Goal: Check status: Check status

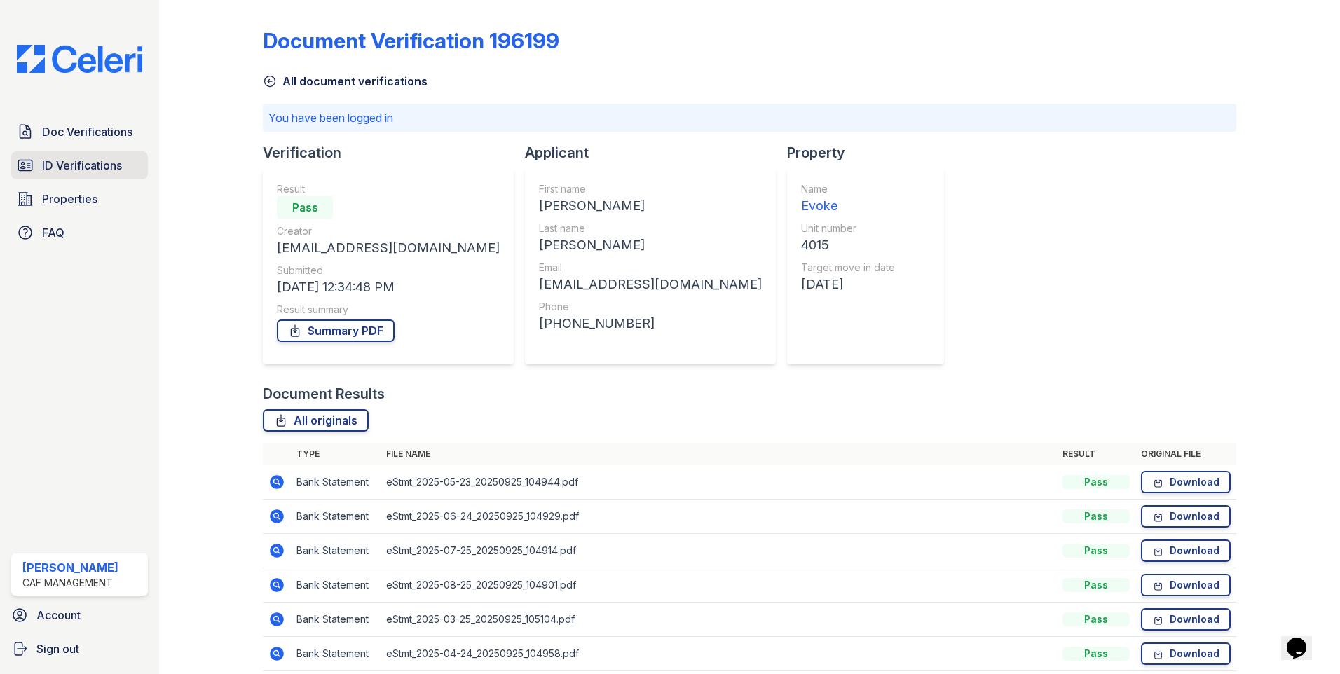
click at [114, 167] on span "ID Verifications" at bounding box center [82, 165] width 80 height 17
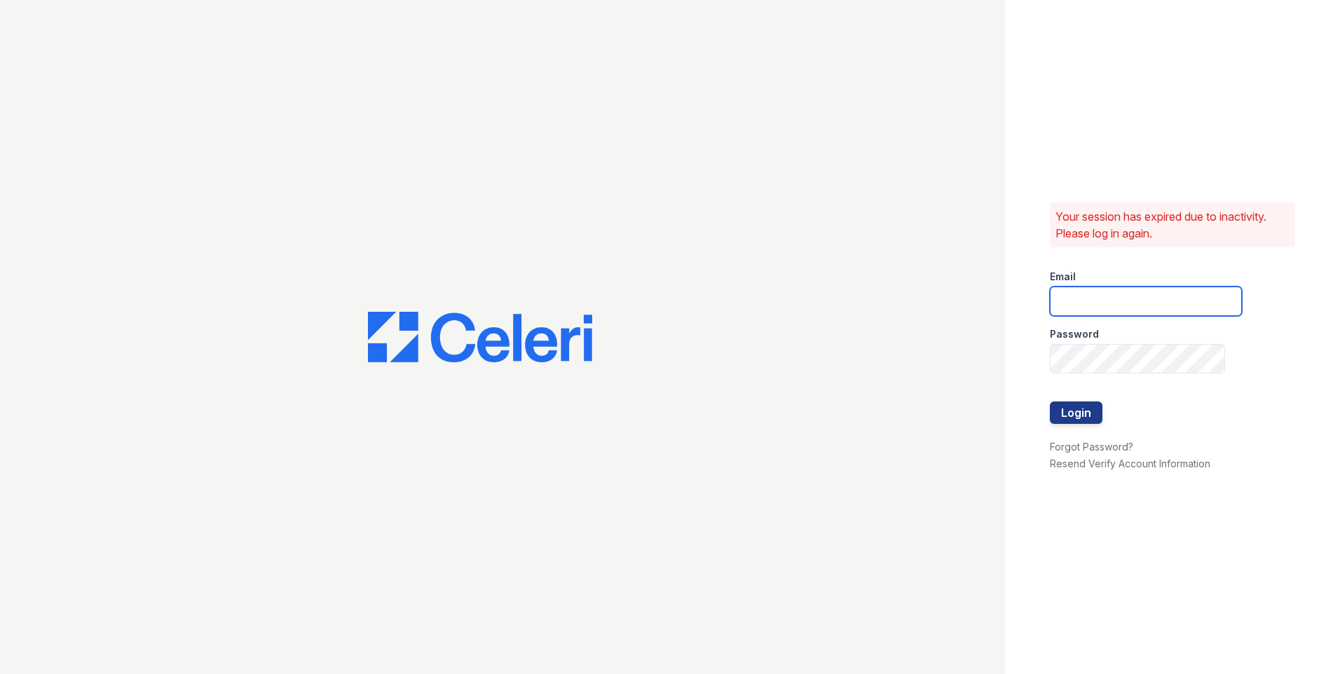
type input "evoke1@cafmanagement.com"
click at [1066, 412] on button "Login" at bounding box center [1076, 413] width 53 height 22
